Goal: Information Seeking & Learning: Learn about a topic

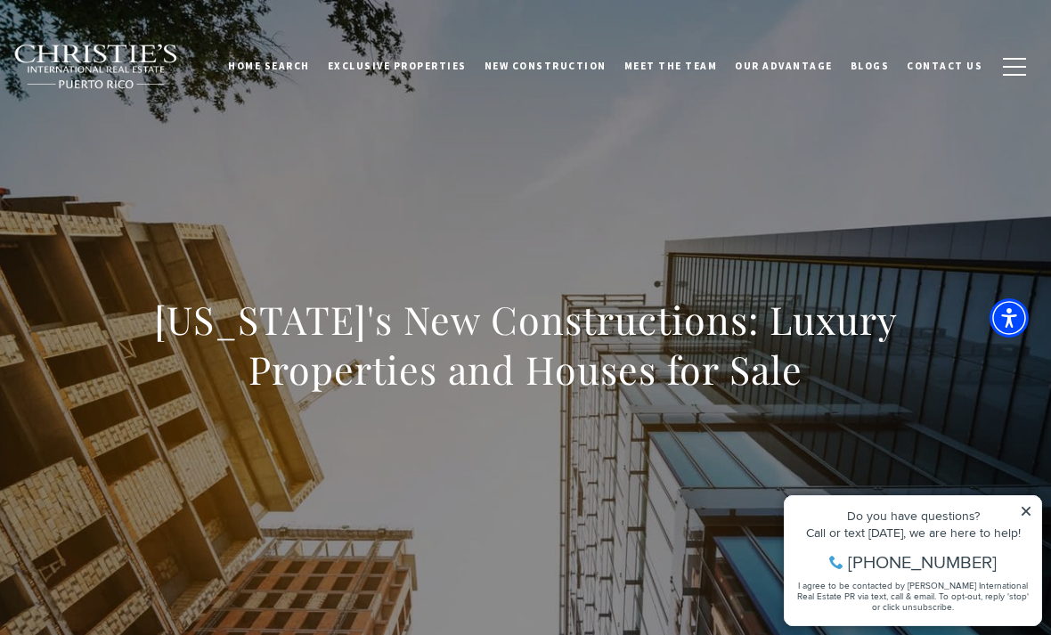
click at [590, 69] on span "New Construction" at bounding box center [545, 66] width 122 height 12
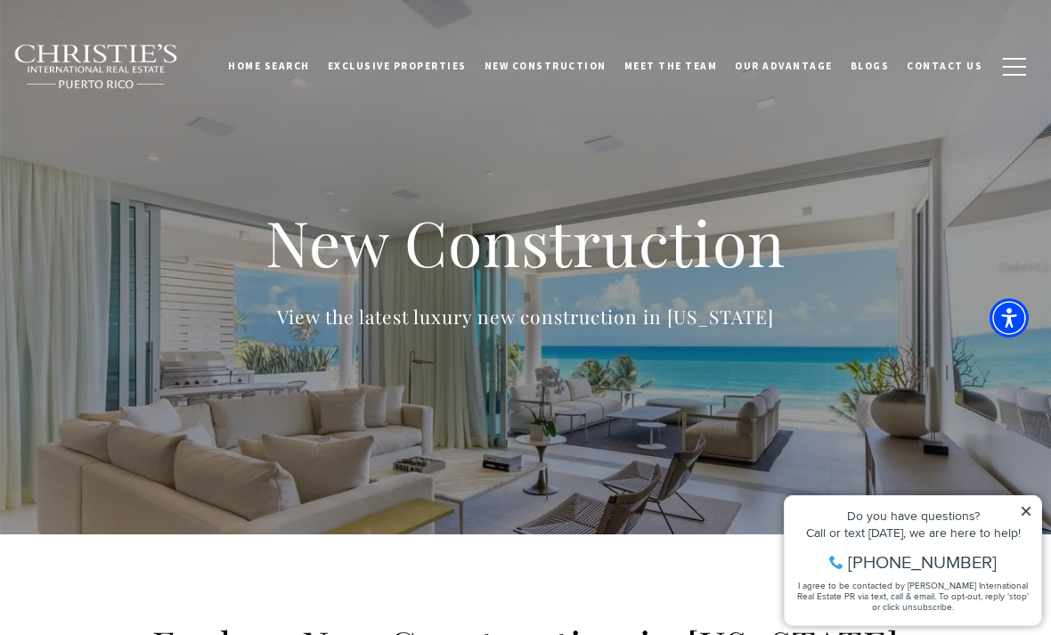
click at [1020, 516] on icon at bounding box center [1026, 511] width 12 height 12
click at [1023, 516] on icon at bounding box center [1026, 511] width 12 height 12
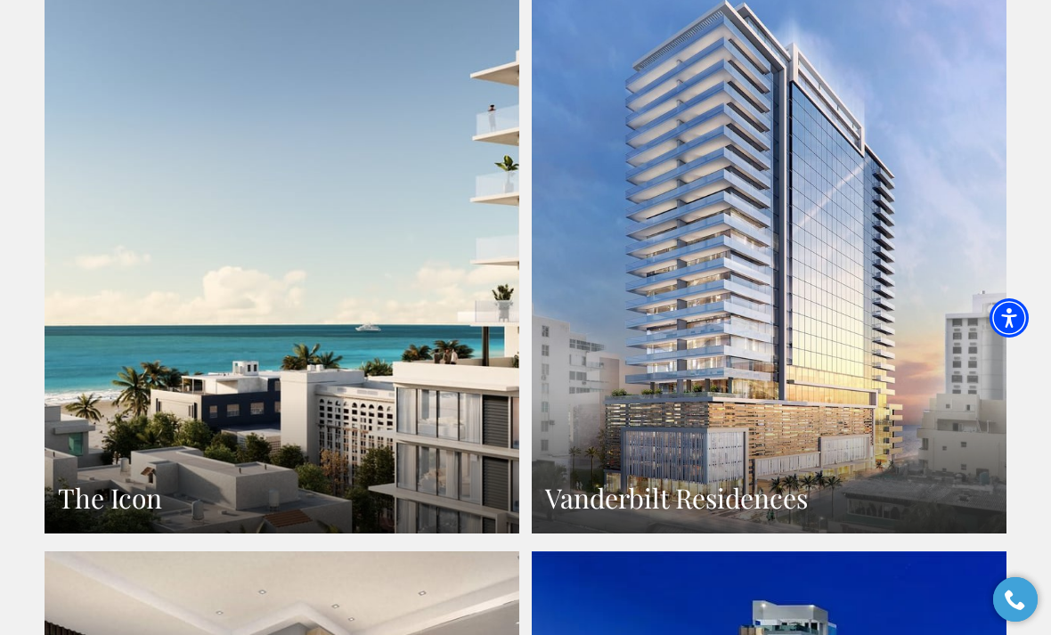
scroll to position [1230, 0]
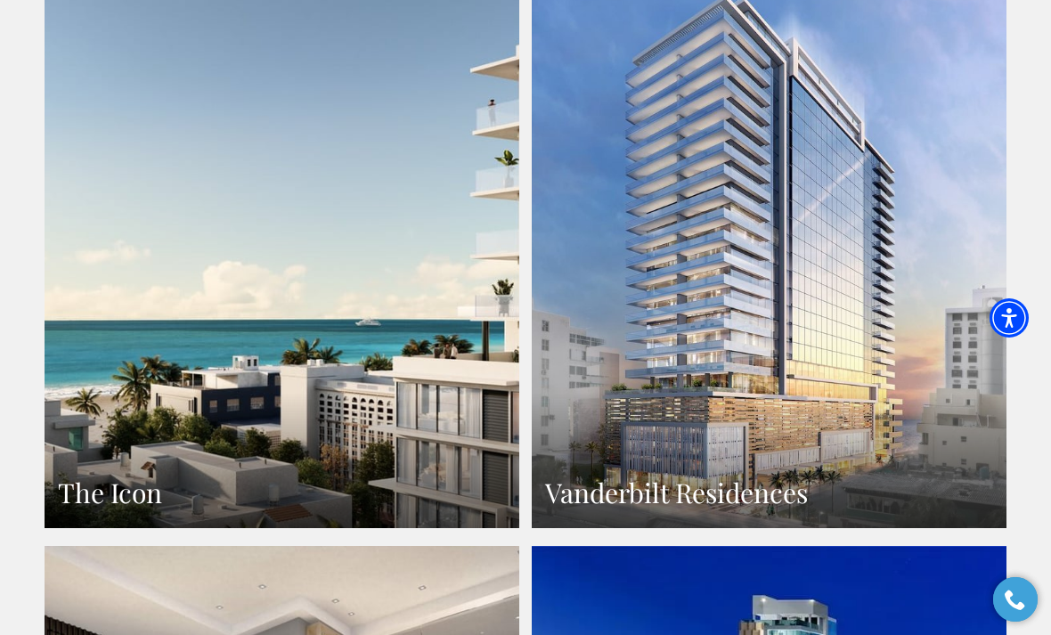
click at [745, 273] on link "Vanderbilt Residences" at bounding box center [769, 238] width 475 height 580
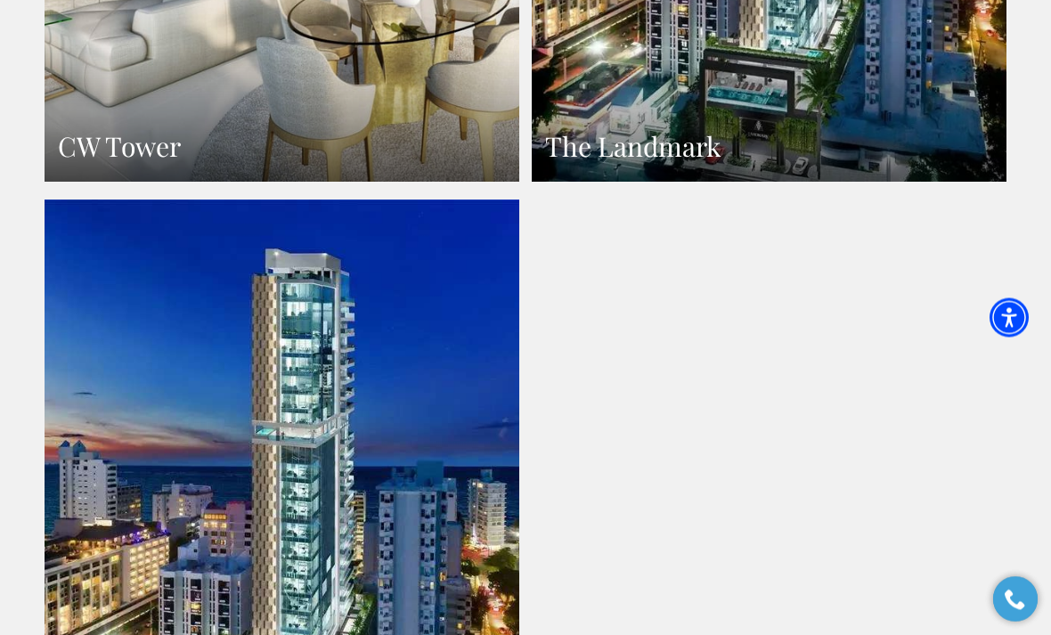
scroll to position [2186, 0]
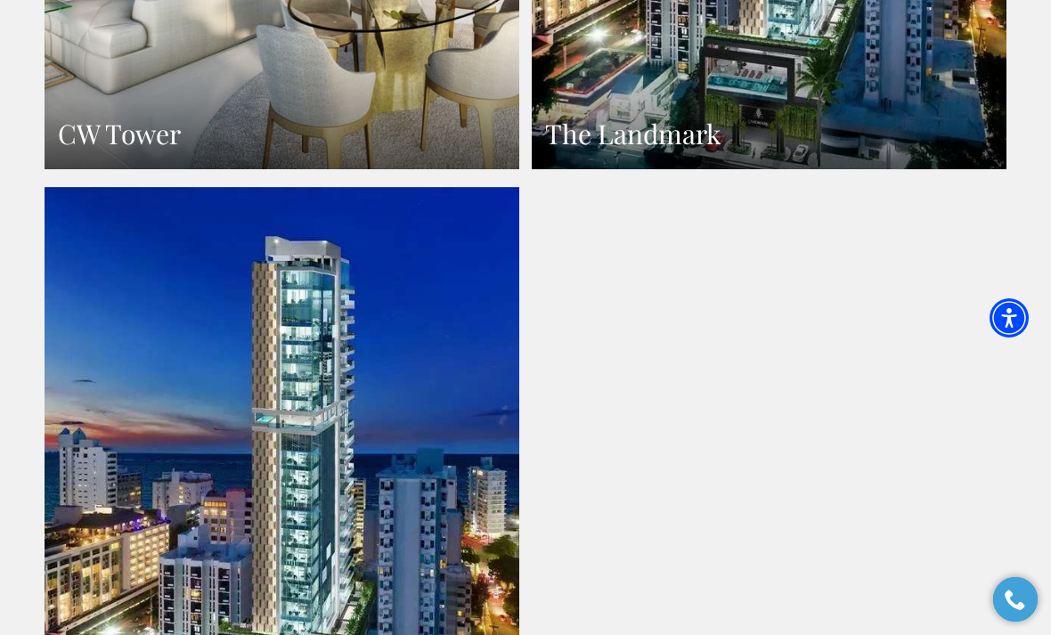
click at [427, 444] on link at bounding box center [282, 477] width 475 height 580
click at [347, 473] on link at bounding box center [282, 477] width 475 height 580
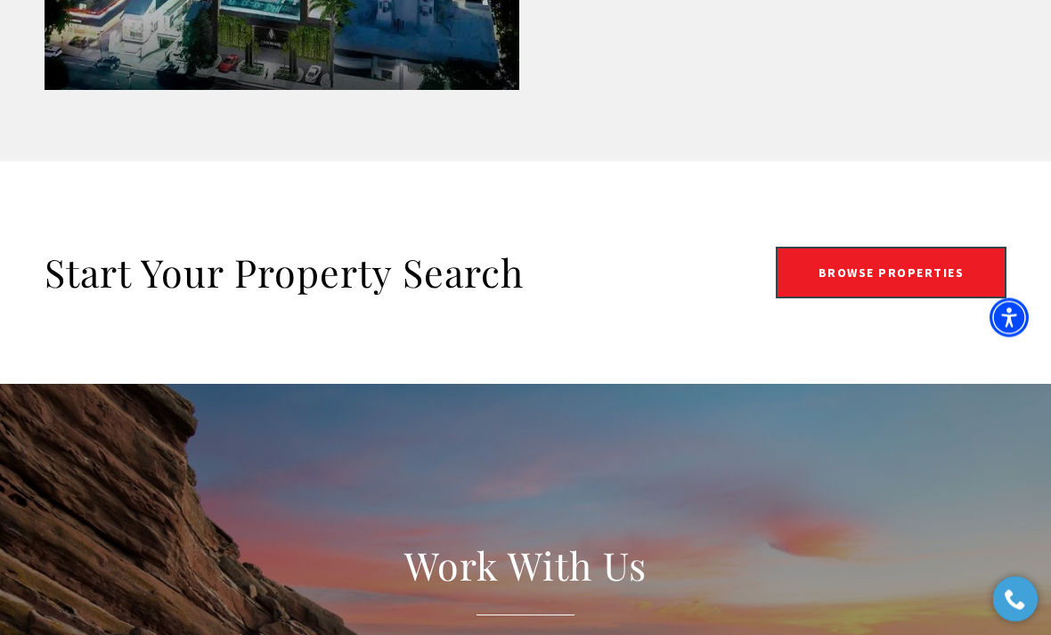
click at [856, 267] on link "Browse Properties" at bounding box center [892, 274] width 232 height 52
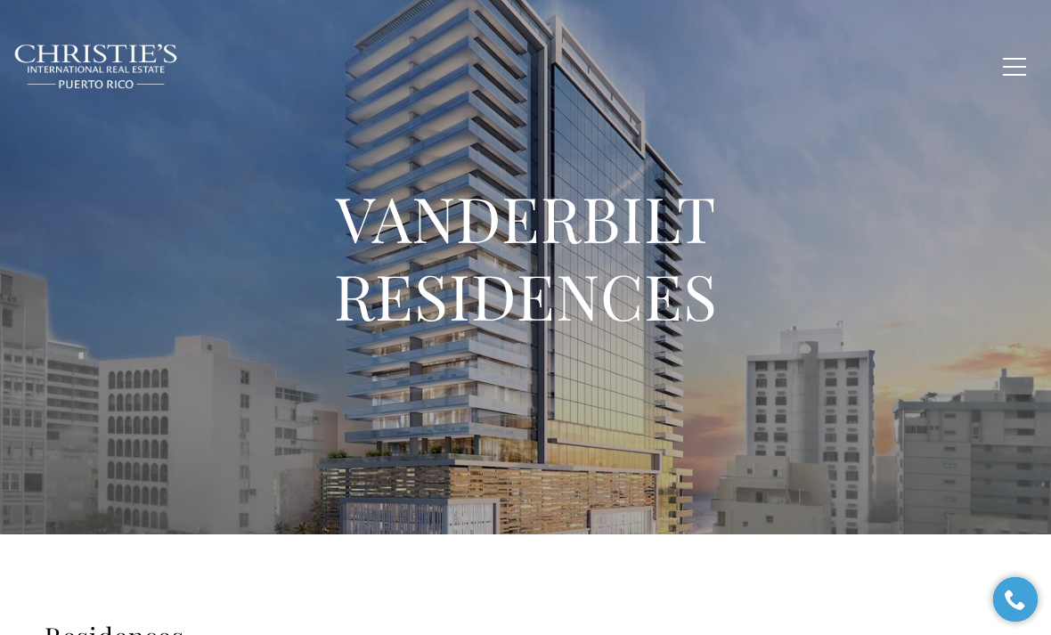
type input "**********"
type input "*********"
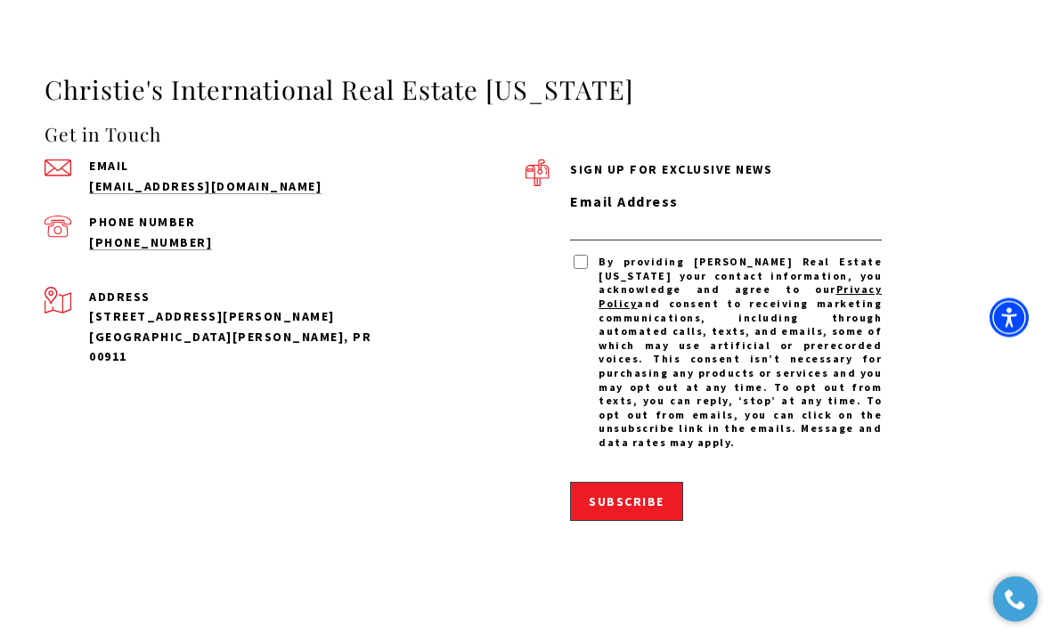
scroll to position [5830, 0]
